Goal: Information Seeking & Learning: Learn about a topic

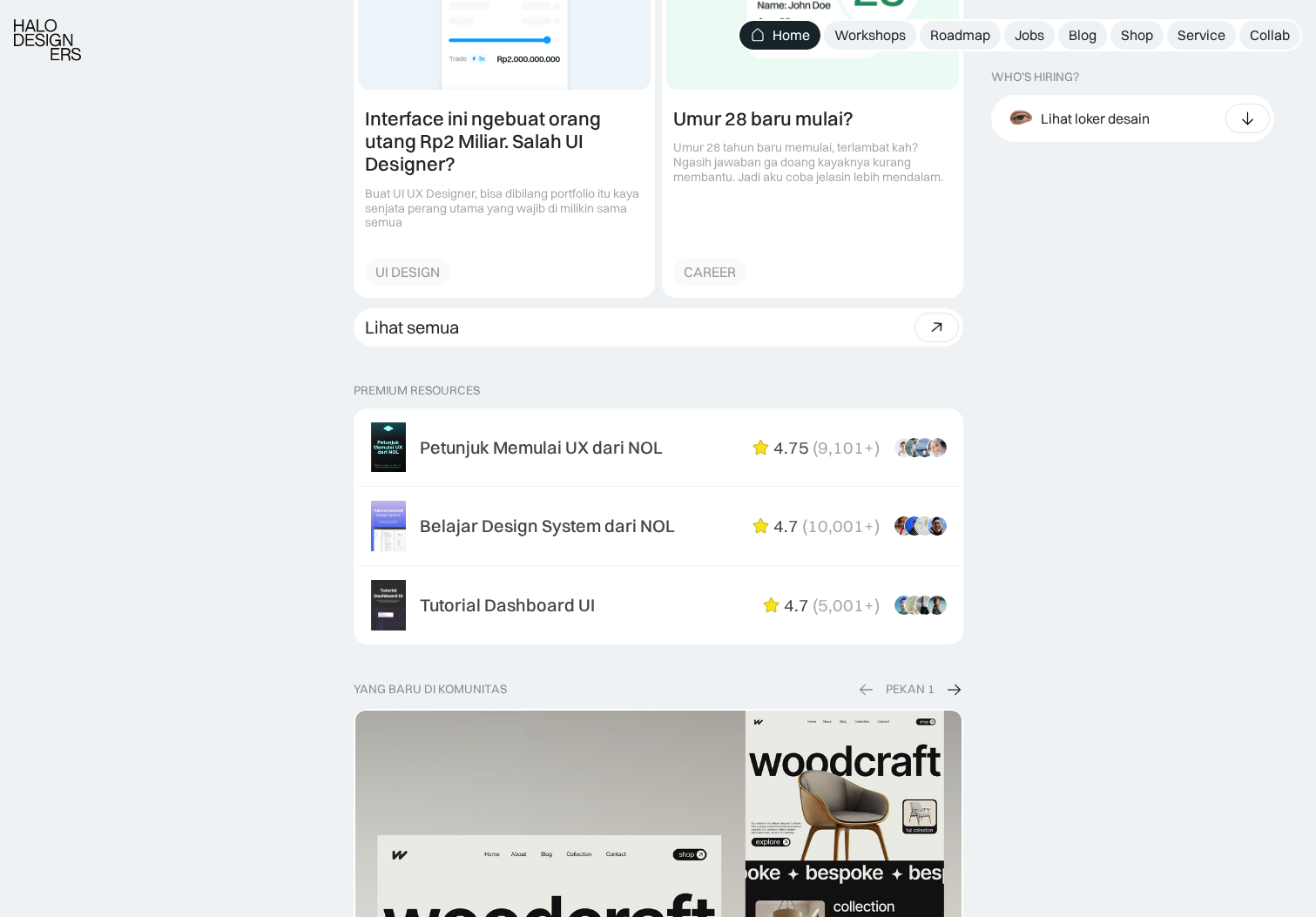
scroll to position [2454, 0]
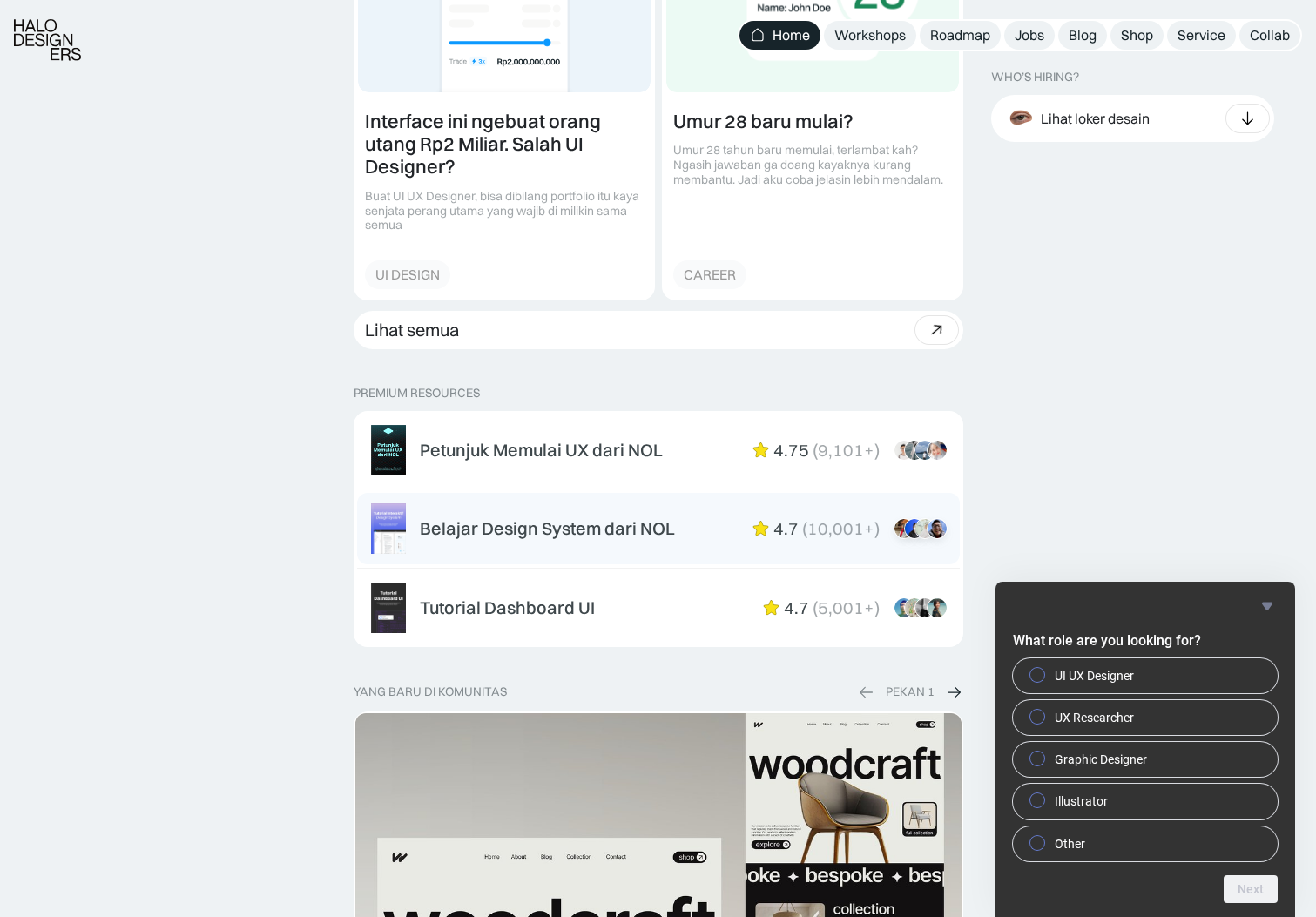
click at [679, 536] on div "Belajar Design System dari NOL 4.7 ( 10,001+ ) “Aku suka interactive tutorial g…" at bounding box center [683, 529] width 526 height 21
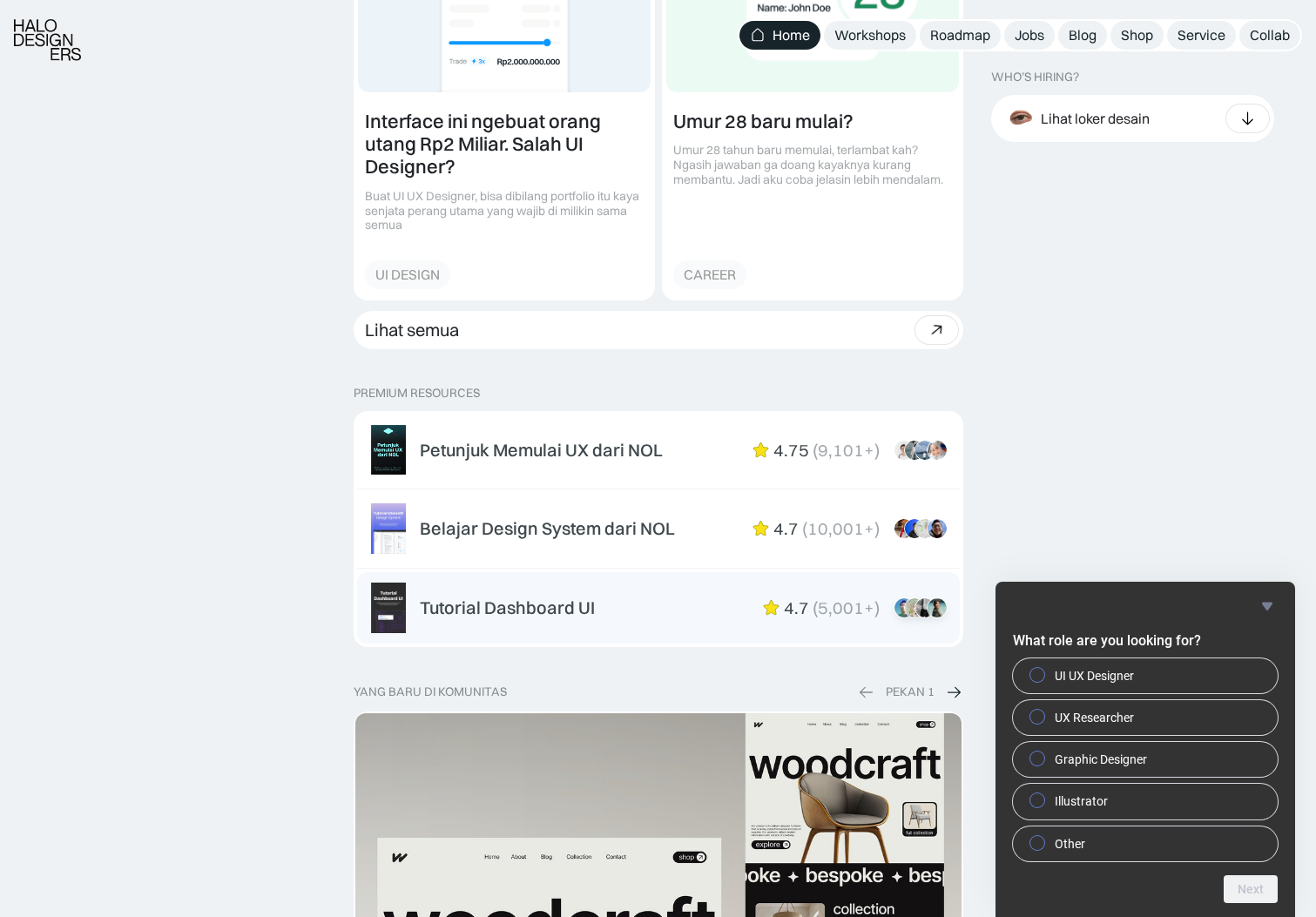
click at [702, 606] on div "Tutorial Dashboard UI 4.7 ( 5,001+ ) “Dikasih step-by-step dan keterangan yang …" at bounding box center [683, 608] width 526 height 21
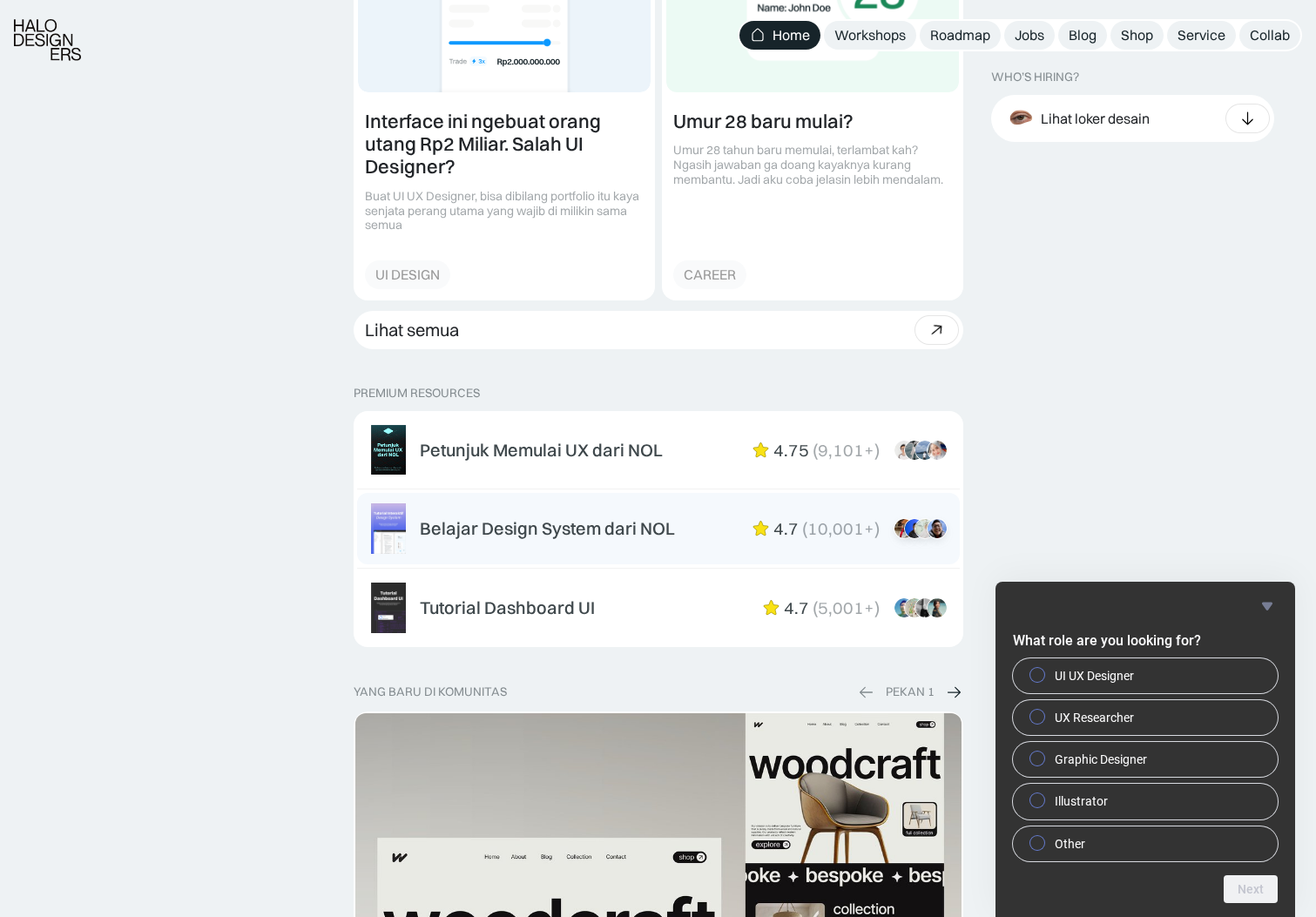
click at [556, 539] on div "Belajar Design System dari NOL 4.7 ( 10,001+ ) “Aku suka interactive tutorial g…" at bounding box center [658, 528] width 575 height 51
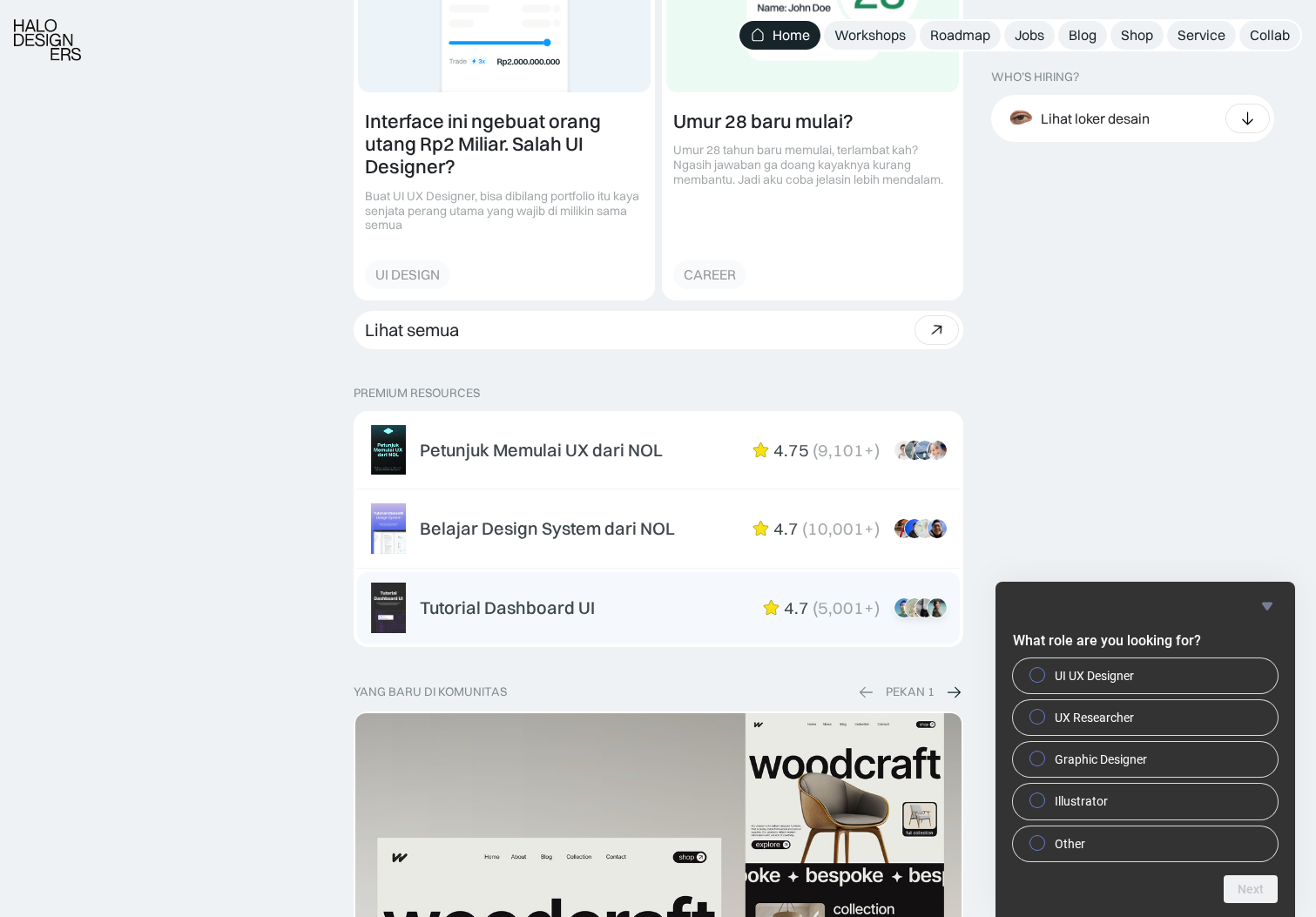
click at [507, 593] on div "Tutorial Dashboard UI 4.7 ( 5,001+ ) “Dikasih step-by-step dan keterangan yang …" at bounding box center [658, 607] width 575 height 51
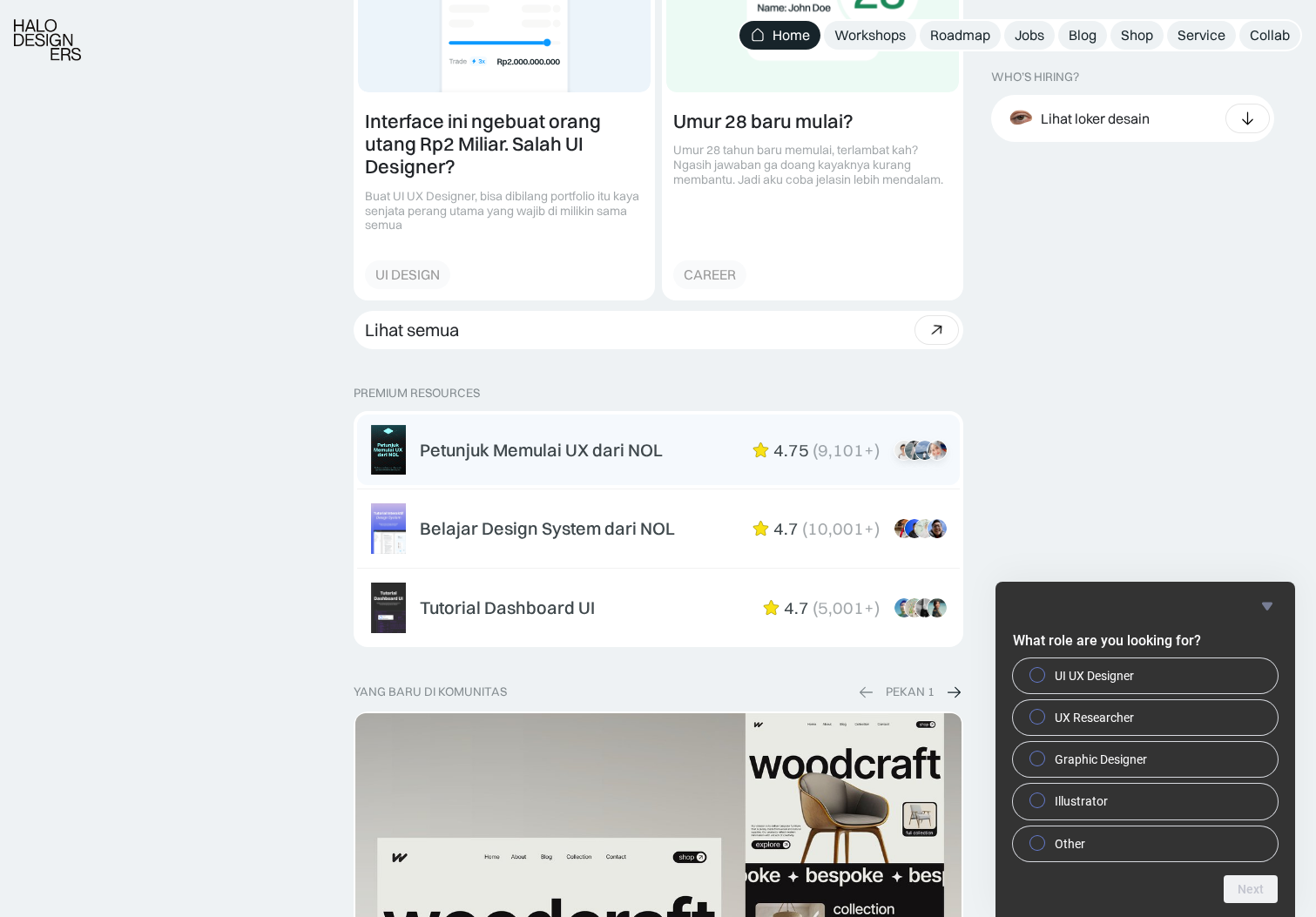
click at [482, 454] on div "Petunjuk Memulai UX dari NOL" at bounding box center [541, 450] width 243 height 21
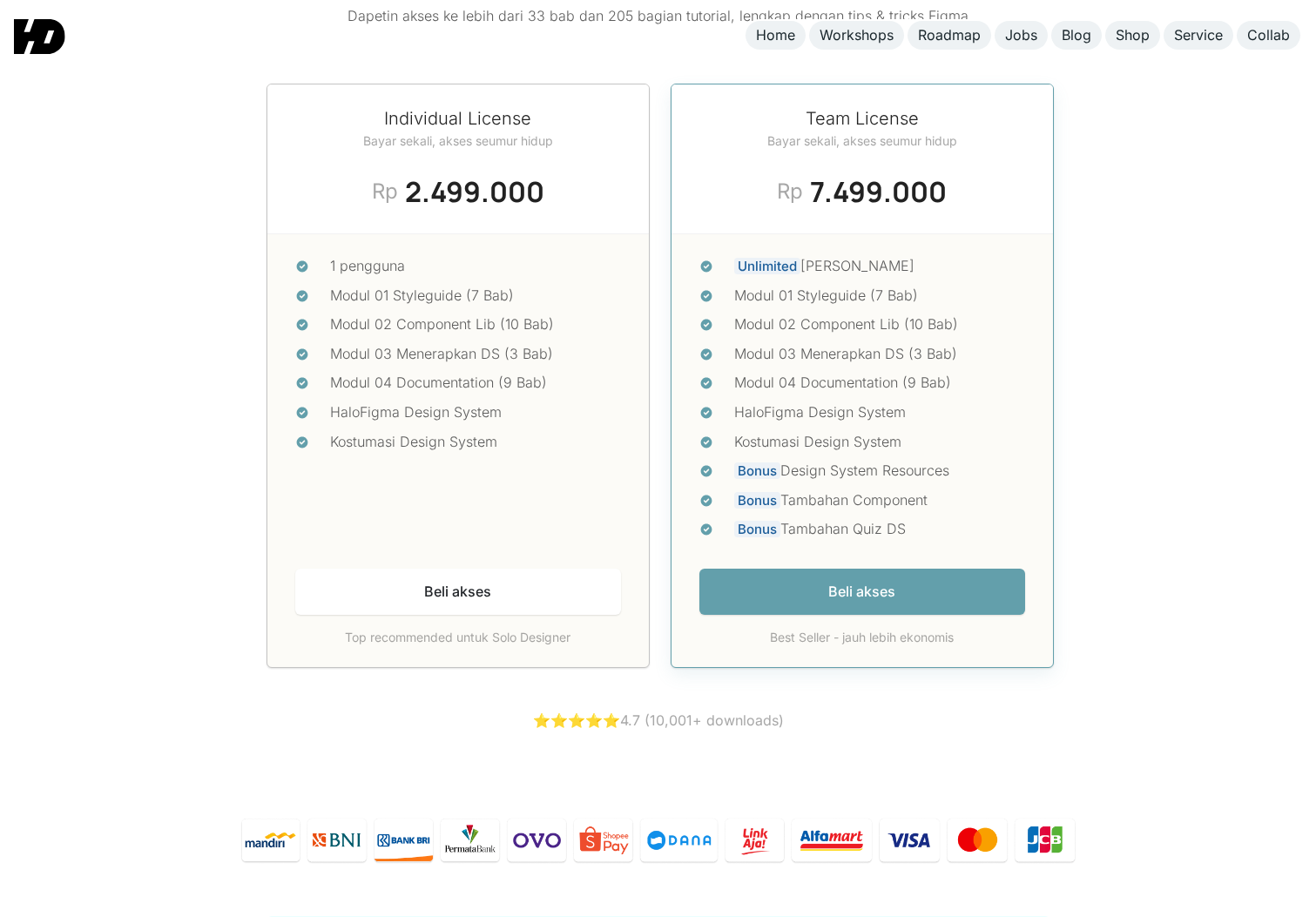
scroll to position [7298, 0]
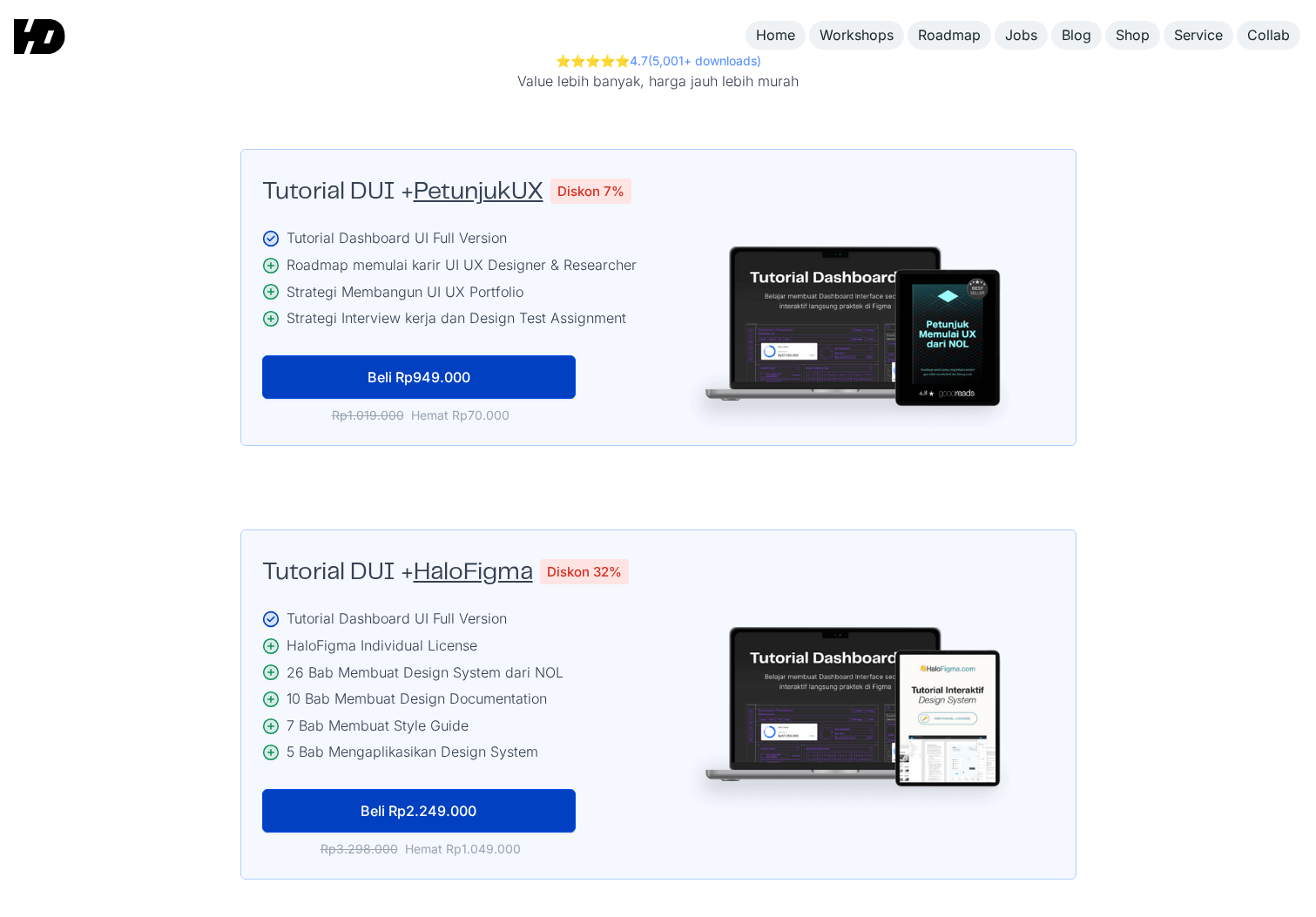
scroll to position [3580, 0]
